Goal: Transaction & Acquisition: Purchase product/service

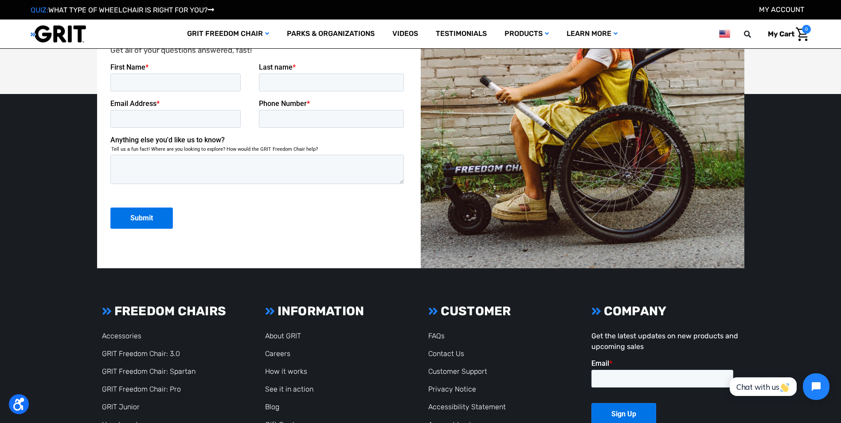
scroll to position [2408, 0]
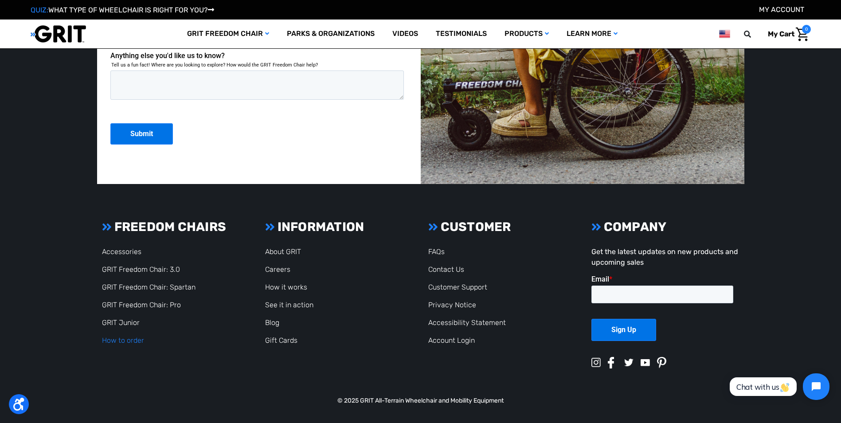
click at [130, 340] on link "How to order" at bounding box center [123, 340] width 42 height 8
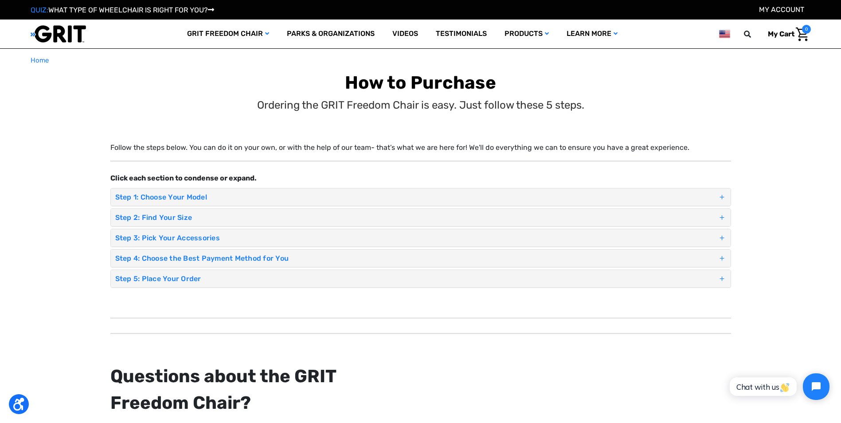
click at [204, 198] on h4 "Step 1: Choose Your Model" at bounding box center [416, 197] width 603 height 8
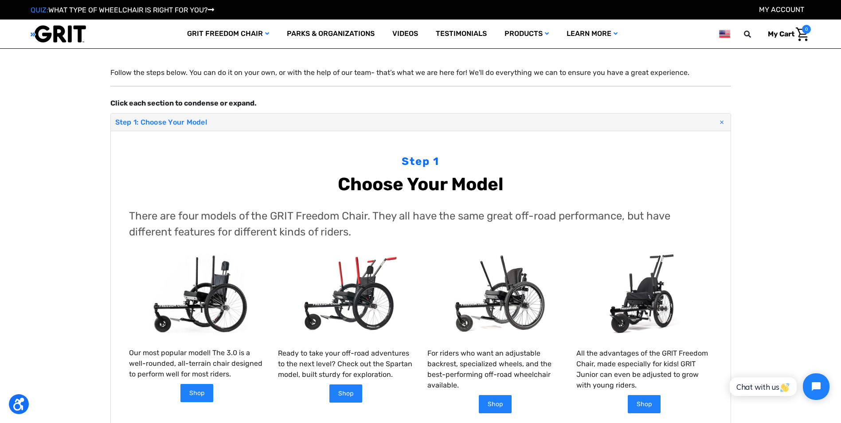
scroll to position [133, 0]
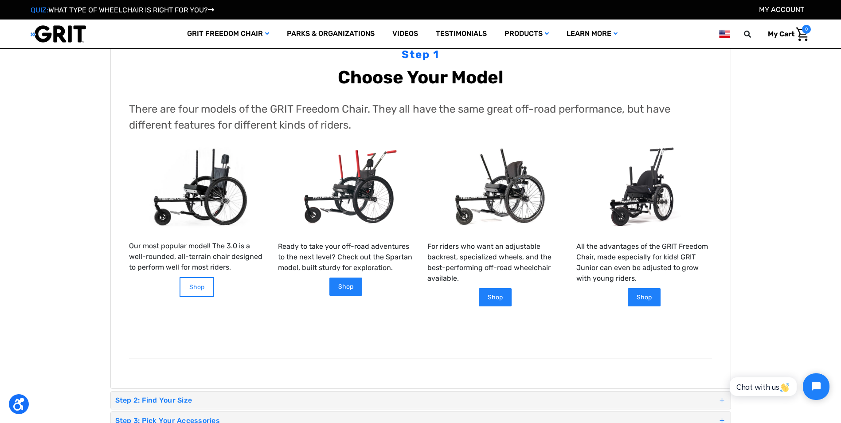
click at [196, 291] on link "Shop" at bounding box center [197, 287] width 35 height 20
